Goal: Task Accomplishment & Management: Understand process/instructions

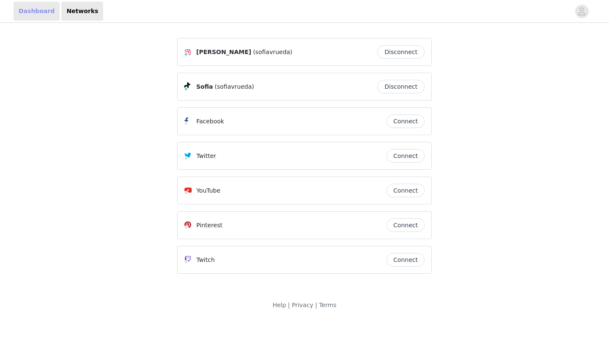
click at [31, 18] on link "Dashboard" at bounding box center [37, 11] width 46 height 19
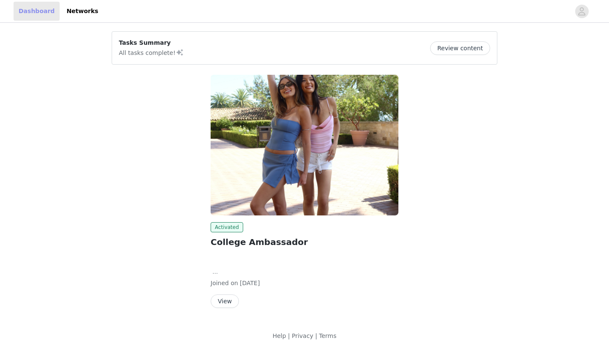
scroll to position [8, 0]
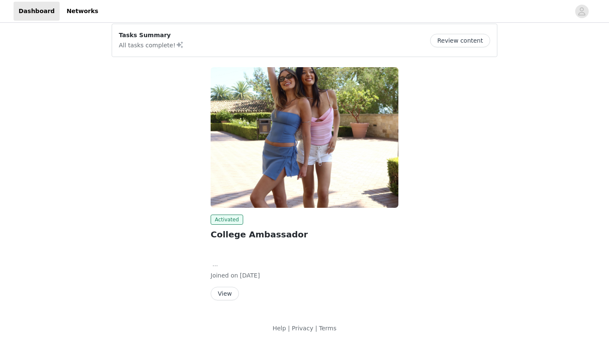
click at [223, 292] on button "View" at bounding box center [225, 294] width 28 height 14
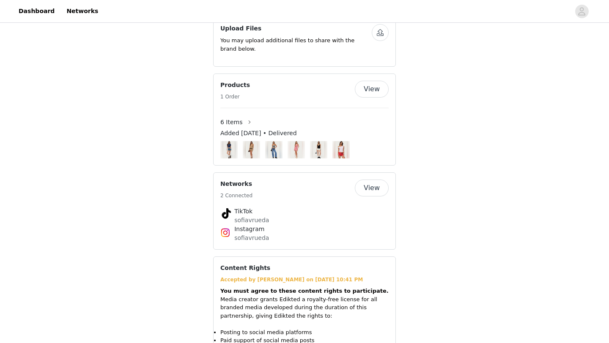
scroll to position [735, 0]
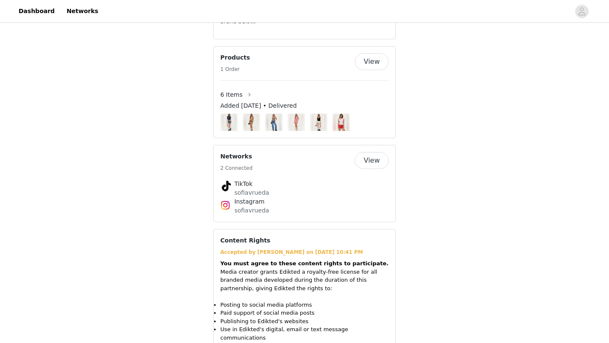
click at [252, 114] on img at bounding box center [251, 122] width 11 height 17
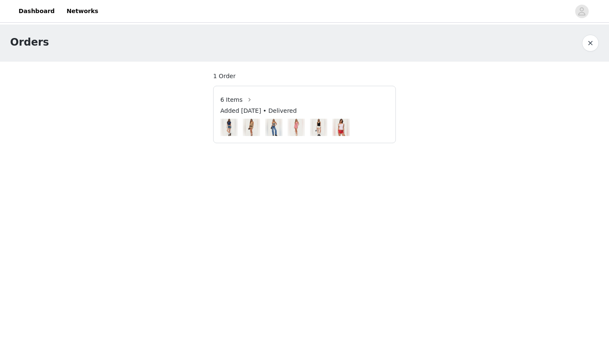
click at [254, 128] on img at bounding box center [251, 127] width 11 height 17
click at [244, 102] on button "button" at bounding box center [250, 100] width 14 height 14
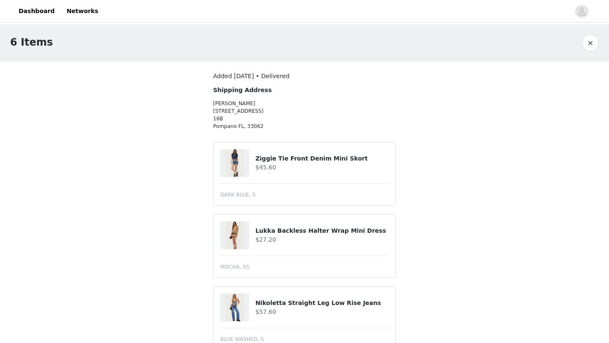
click at [229, 238] on img at bounding box center [234, 236] width 19 height 28
click at [275, 225] on div "Lukka Backless Halter Wrap Mini Dress $27.20" at bounding box center [304, 236] width 168 height 28
click at [274, 231] on h4 "Lukka Backless Halter Wrap Mini Dress" at bounding box center [322, 231] width 133 height 9
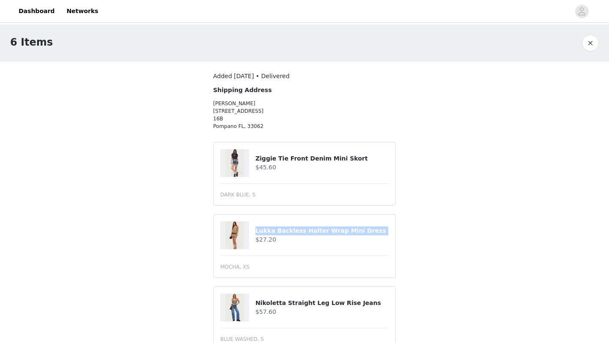
copy div "Lukka Backless Halter Wrap Mini Dress"
